Goal: Task Accomplishment & Management: Manage account settings

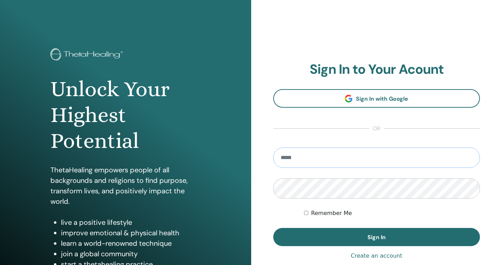
type input "**********"
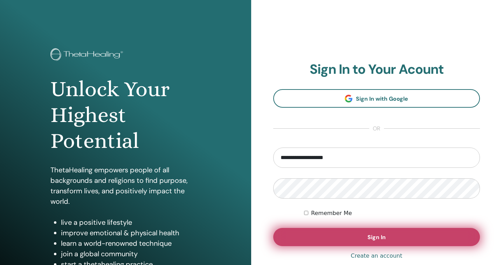
click at [339, 236] on button "Sign In" at bounding box center [376, 237] width 207 height 18
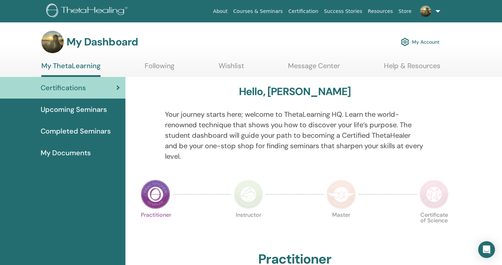
click at [99, 113] on span "Upcoming Seminars" at bounding box center [74, 109] width 66 height 10
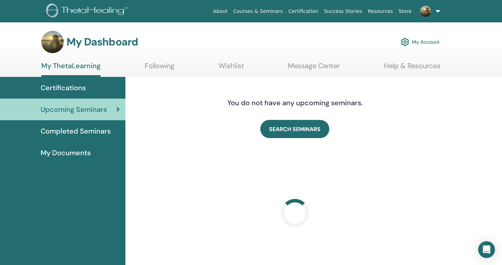
click at [92, 132] on span "Completed Seminars" at bounding box center [76, 131] width 70 height 10
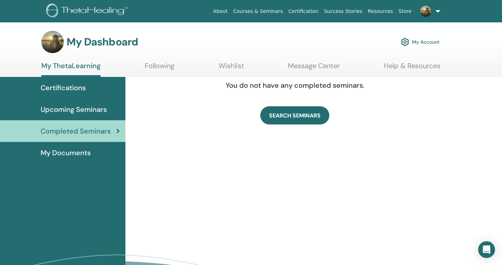
click at [89, 86] on div "Certifications" at bounding box center [63, 88] width 114 height 10
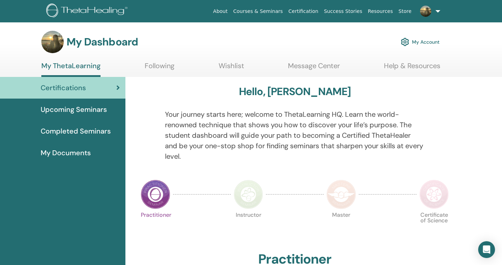
click at [164, 63] on link "Following" at bounding box center [160, 69] width 30 height 14
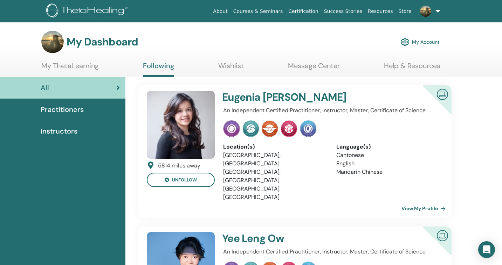
click at [70, 107] on span "Practitioners" at bounding box center [62, 109] width 43 height 10
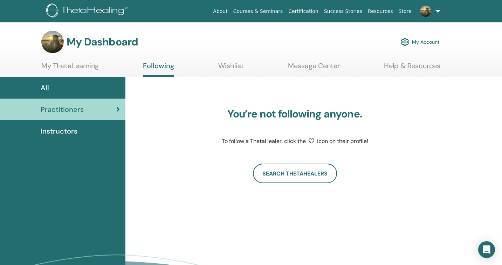
click at [84, 66] on link "My ThetaLearning" at bounding box center [69, 69] width 57 height 14
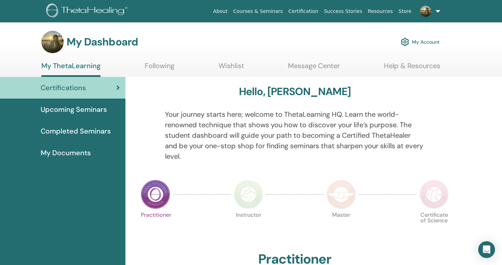
click at [85, 112] on span "Upcoming Seminars" at bounding box center [74, 109] width 66 height 10
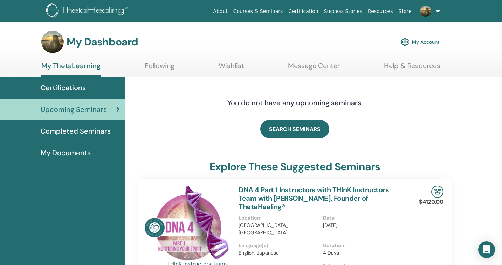
click at [88, 132] on span "Completed Seminars" at bounding box center [76, 131] width 70 height 10
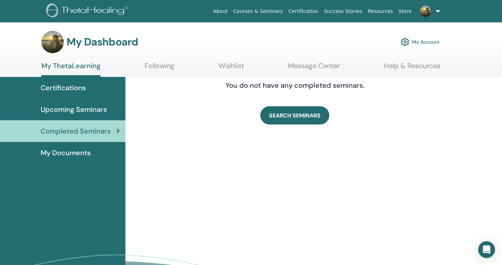
click at [91, 153] on div "My Documents" at bounding box center [63, 153] width 114 height 10
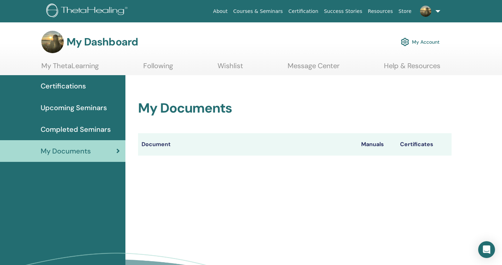
click at [163, 66] on link "Following" at bounding box center [158, 69] width 30 height 14
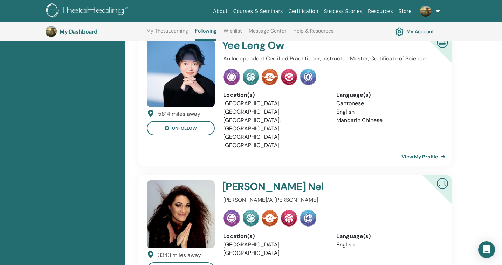
scroll to position [252, 0]
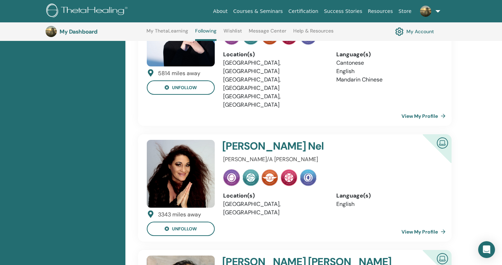
click at [310, 200] on li "South Africa, Randburg" at bounding box center [274, 208] width 102 height 17
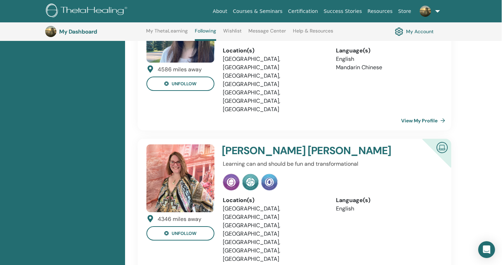
scroll to position [639, 0]
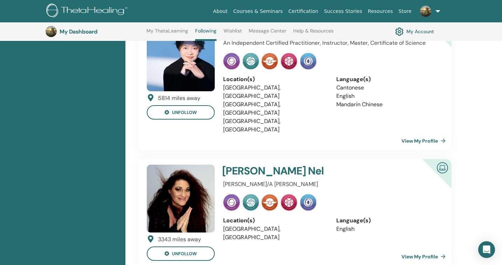
scroll to position [279, 0]
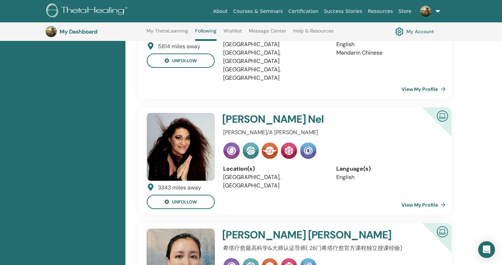
click at [419, 198] on link "View My Profile" at bounding box center [424, 205] width 47 height 14
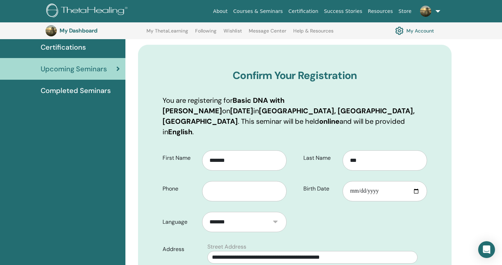
scroll to position [58, 0]
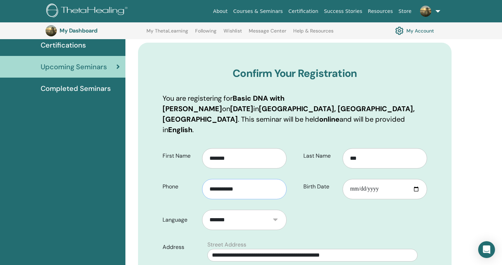
type input "**********"
click at [353, 190] on input "**********" at bounding box center [384, 189] width 84 height 20
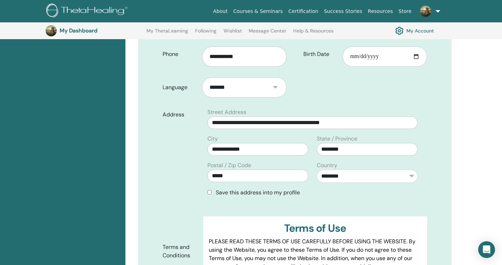
scroll to position [192, 0]
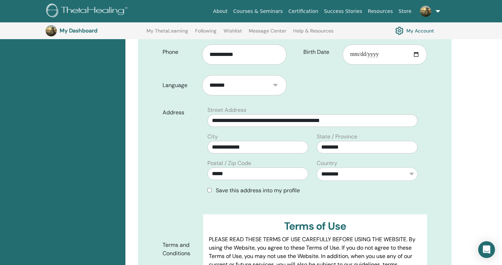
click at [212, 187] on div "Save this address into my profile" at bounding box center [312, 191] width 210 height 8
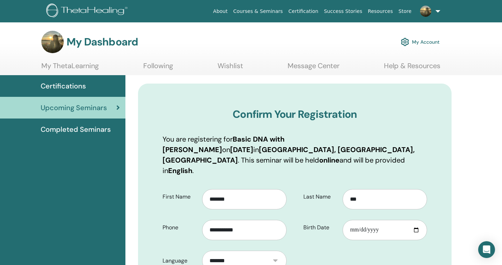
scroll to position [0, 0]
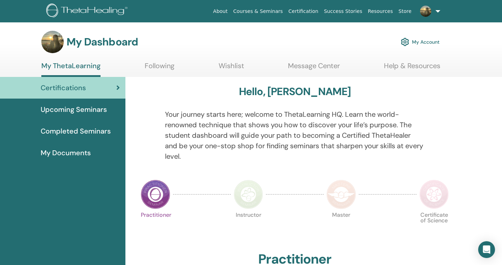
click at [234, 66] on link "Wishlist" at bounding box center [231, 69] width 26 height 14
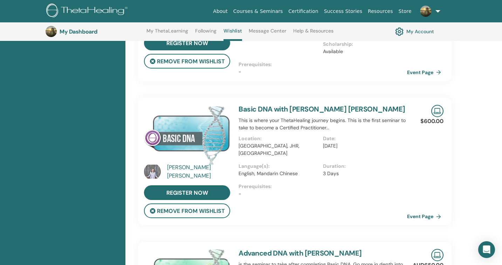
scroll to position [171, 0]
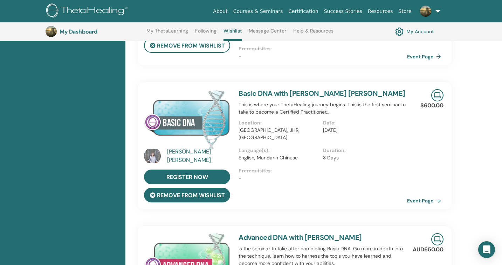
click at [208, 193] on button "remove from wishlist" at bounding box center [187, 195] width 86 height 15
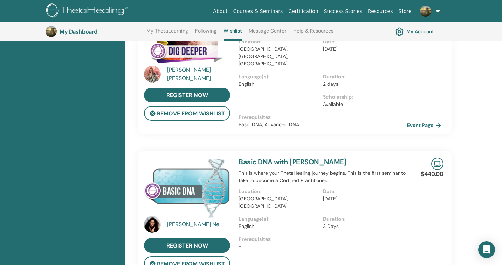
scroll to position [583, 0]
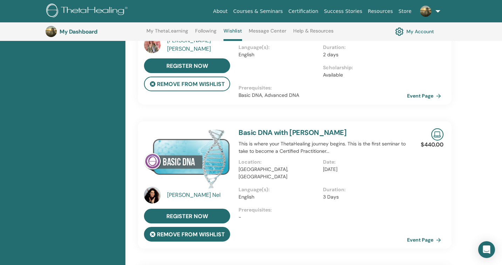
click at [155, 232] on icon at bounding box center [153, 235] width 6 height 6
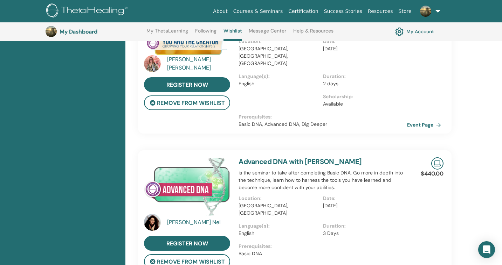
scroll to position [733, 0]
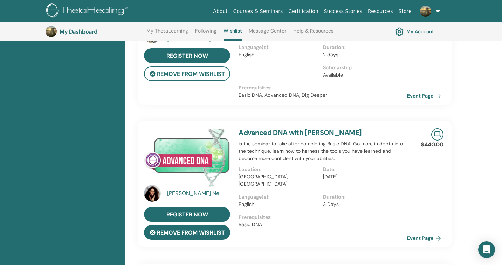
click at [167, 225] on button "remove from wishlist" at bounding box center [187, 232] width 86 height 15
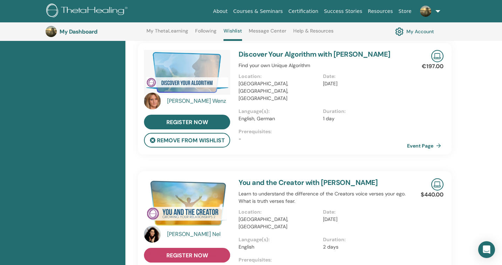
scroll to position [814, 0]
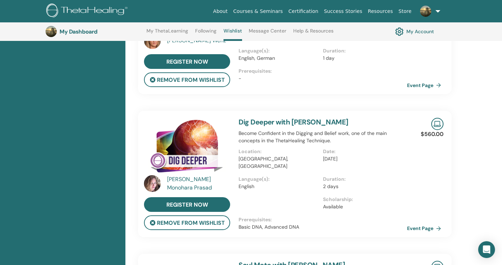
scroll to position [873, 0]
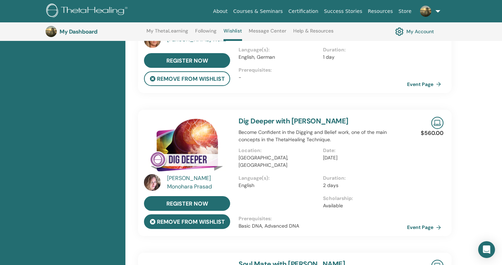
click at [196, 215] on button "remove from wishlist" at bounding box center [187, 222] width 86 height 15
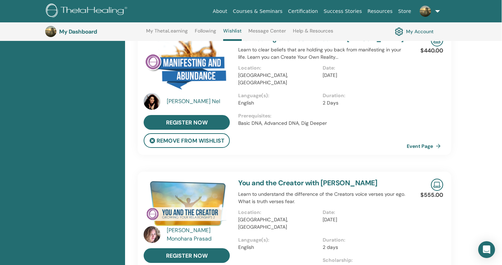
scroll to position [1391, 0]
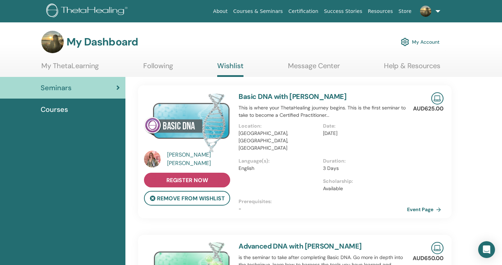
scroll to position [0, 0]
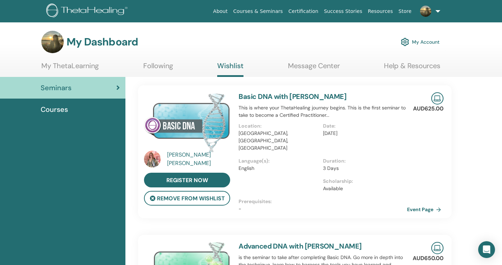
click at [186, 160] on div "Kristen Cooper" at bounding box center [199, 159] width 65 height 17
click at [159, 70] on link "Following" at bounding box center [158, 69] width 30 height 14
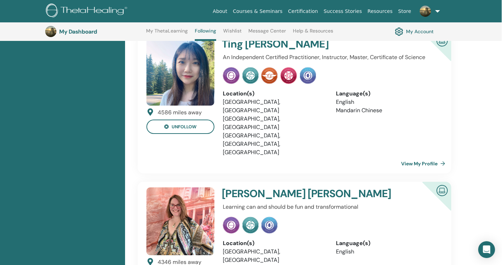
scroll to position [659, 0]
